Goal: Understand process/instructions

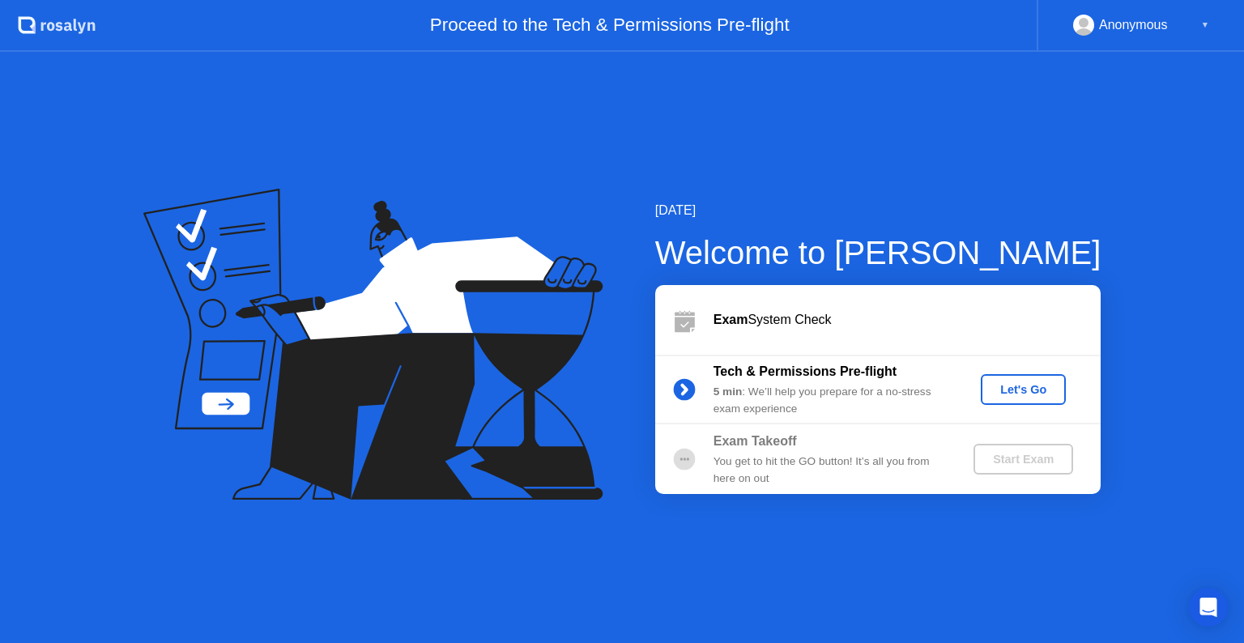
click at [1042, 394] on div "Let's Go" at bounding box center [1023, 389] width 72 height 13
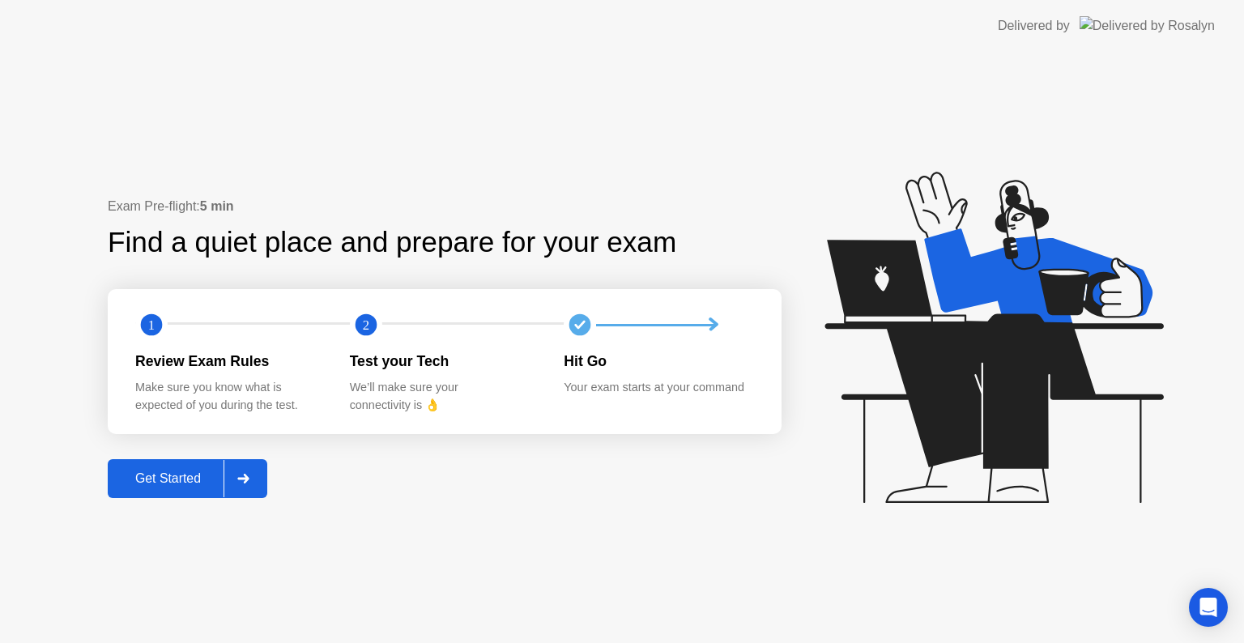
click at [172, 471] on div "Get Started" at bounding box center [168, 478] width 111 height 15
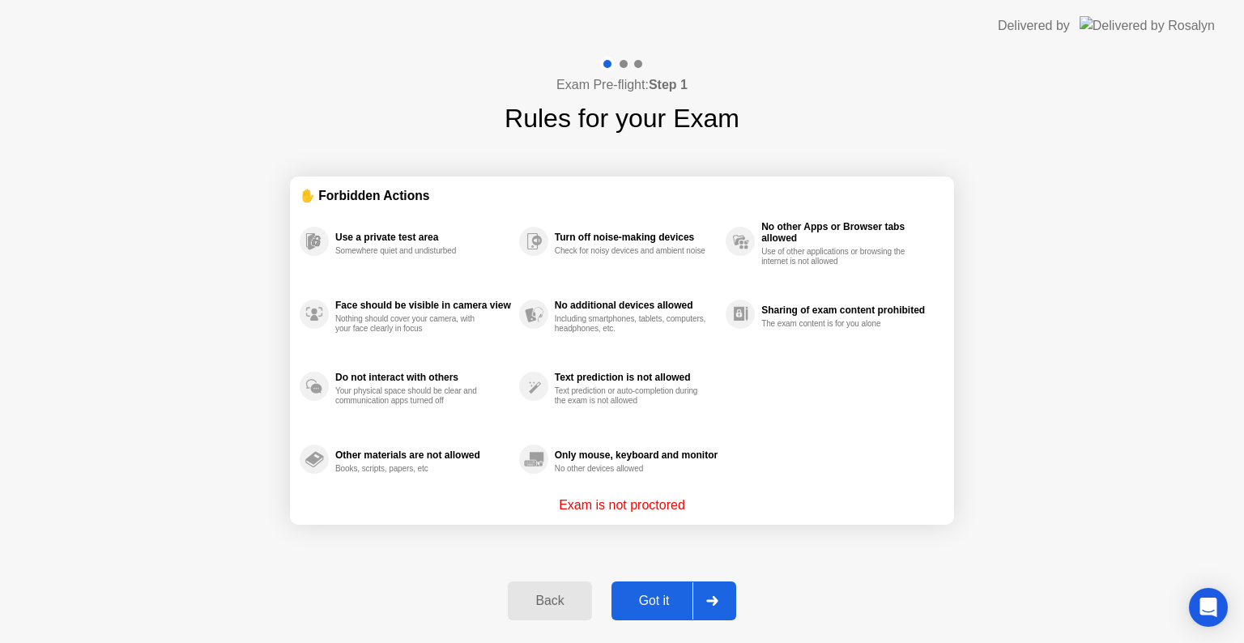
click at [648, 590] on button "Got it" at bounding box center [674, 601] width 125 height 39
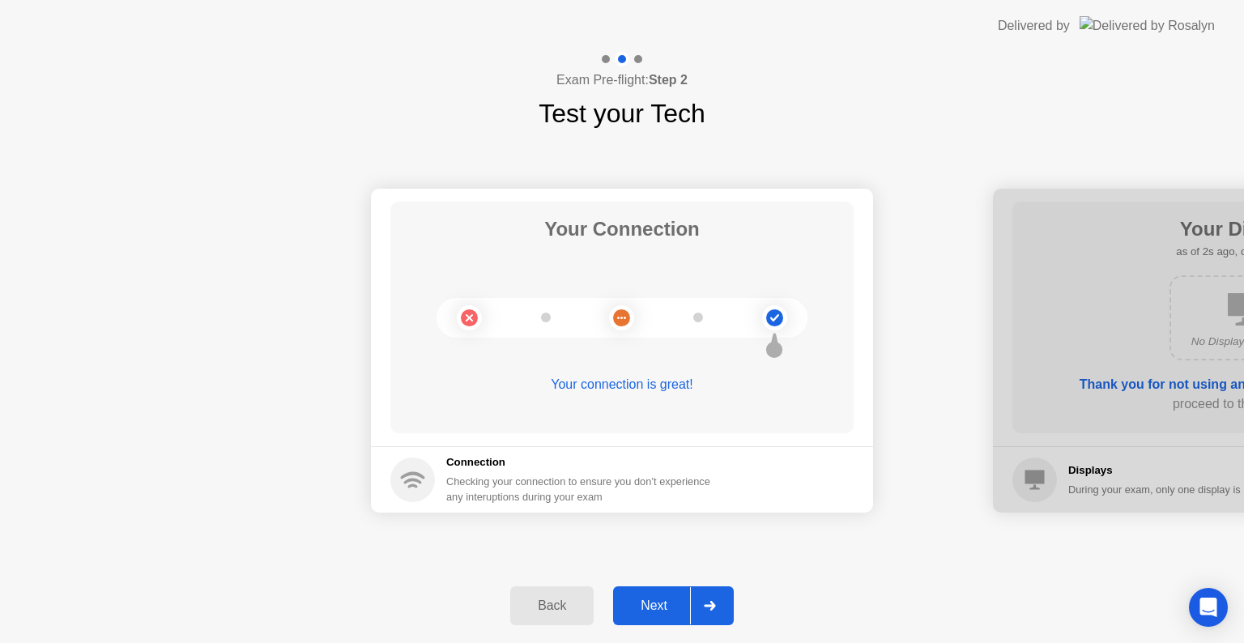
click at [668, 609] on div "Next" at bounding box center [654, 606] width 72 height 15
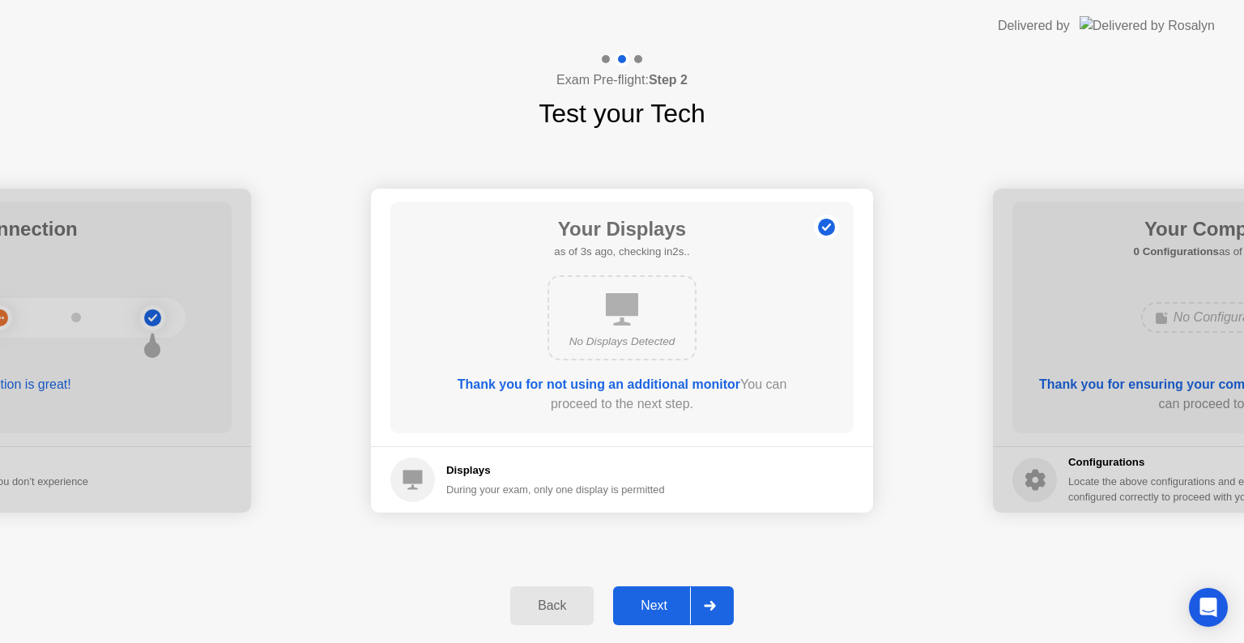
click at [663, 603] on div "Next" at bounding box center [654, 606] width 72 height 15
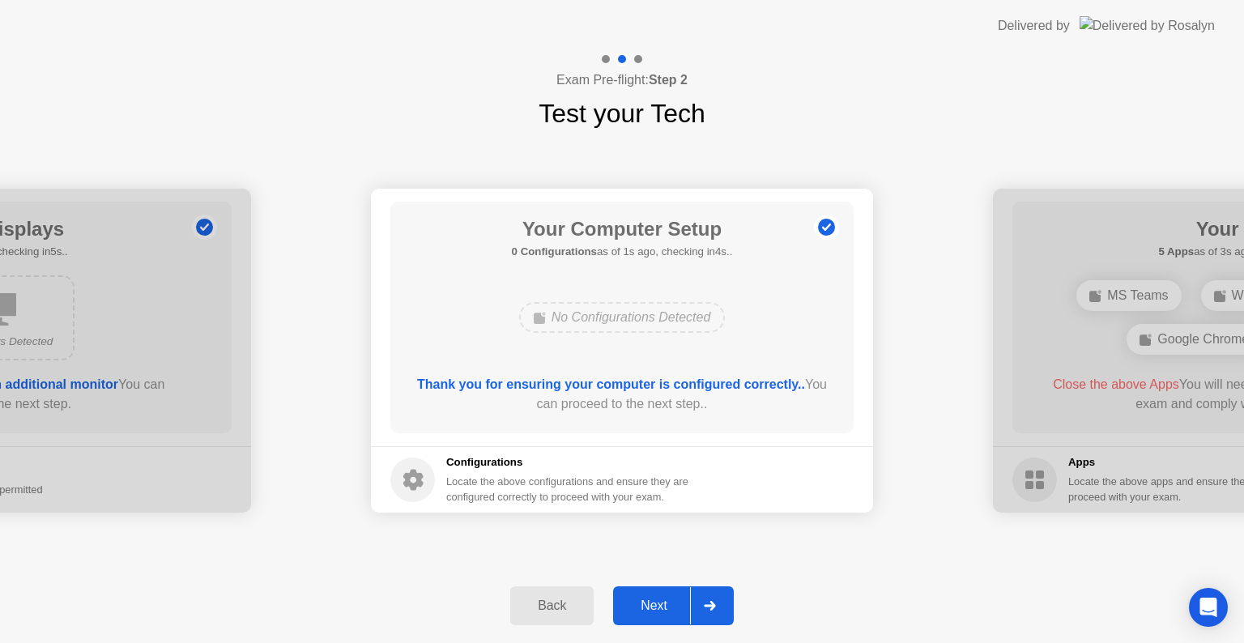
click at [673, 610] on div "Next" at bounding box center [654, 606] width 72 height 15
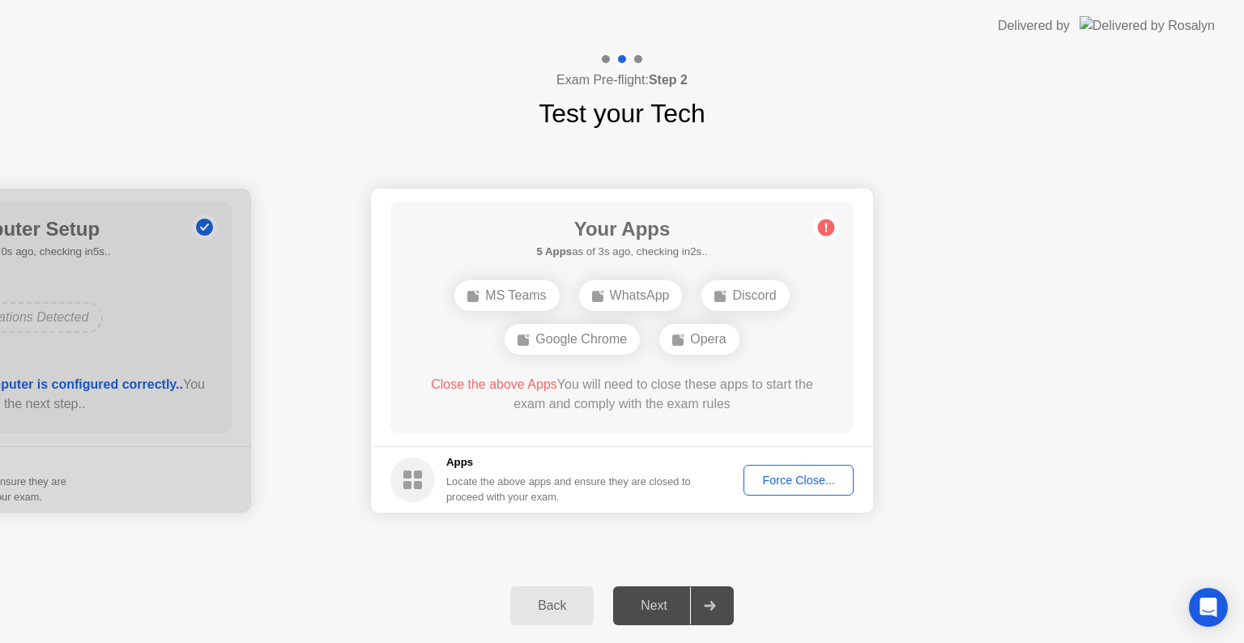
click at [785, 479] on div "Force Close..." at bounding box center [798, 480] width 99 height 13
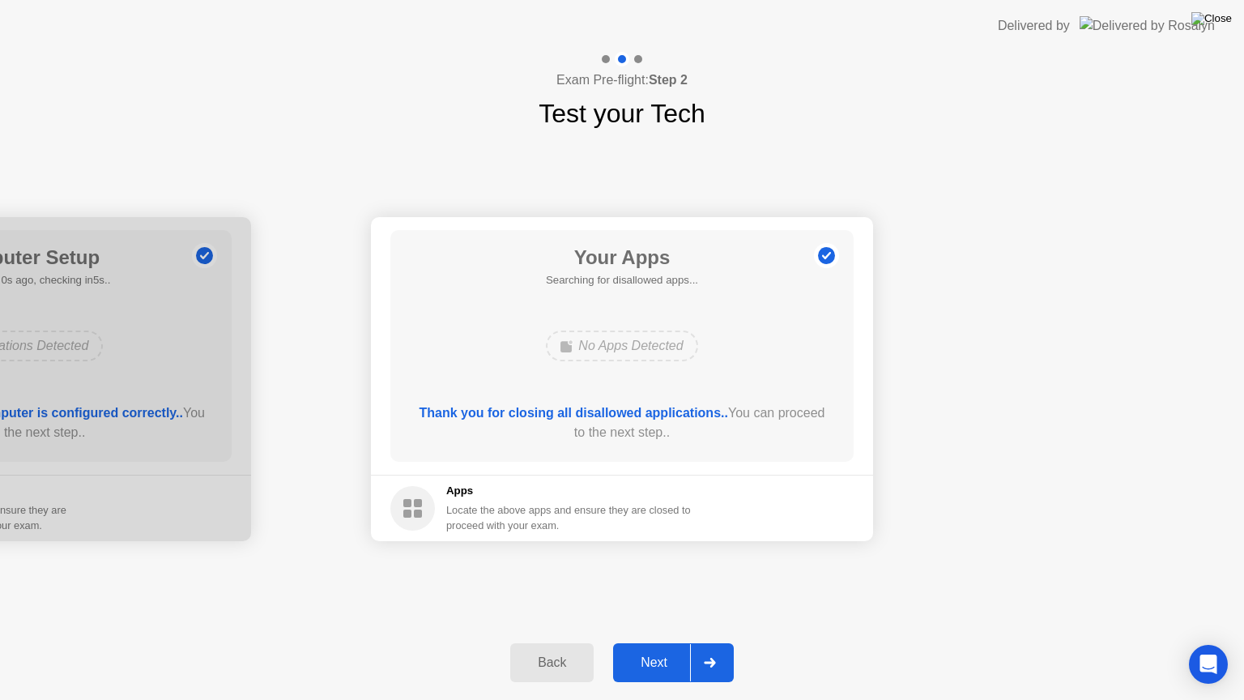
click at [1219, 18] on img at bounding box center [1211, 18] width 40 height 13
